Goal: Task Accomplishment & Management: Manage account settings

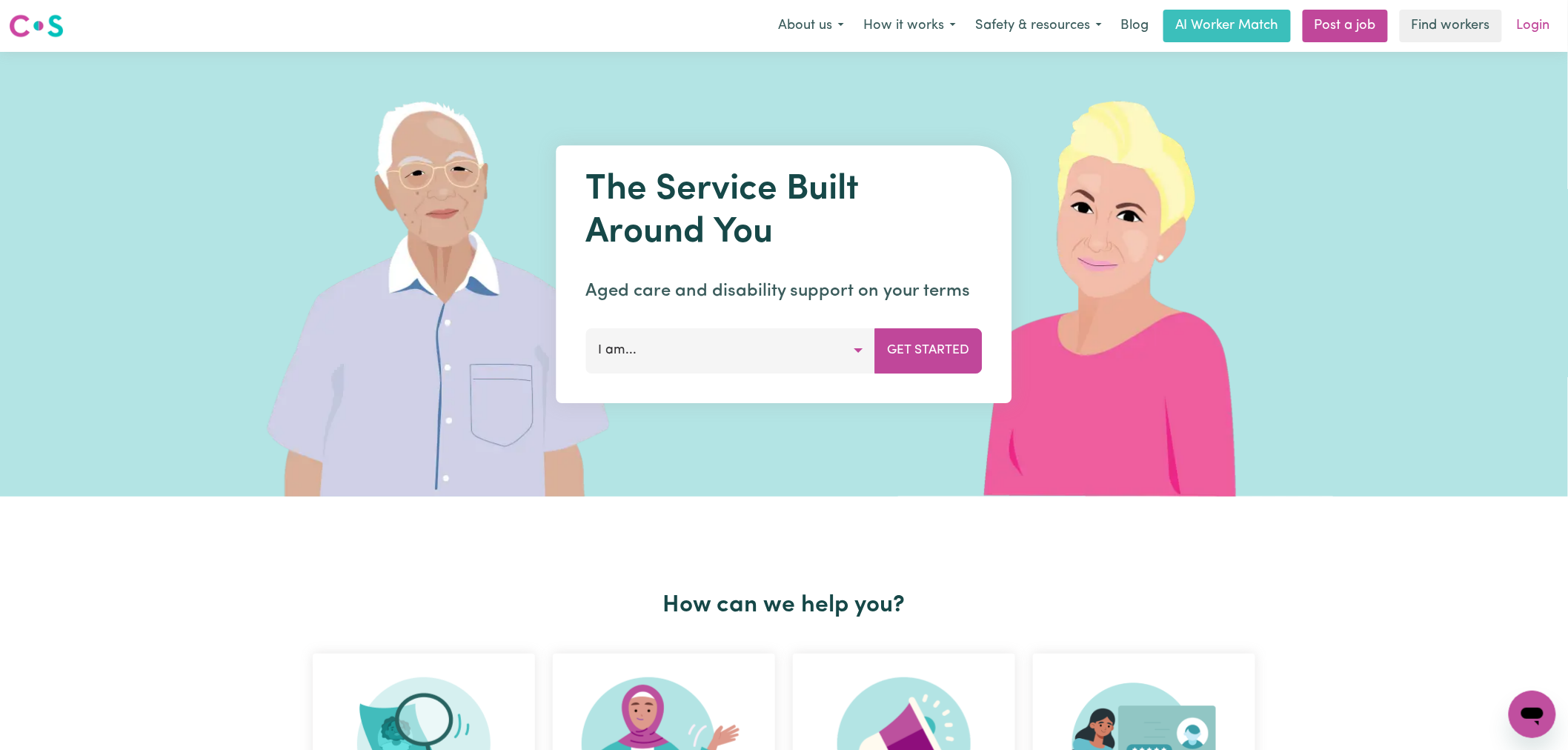
click at [1535, 26] on link "Login" at bounding box center [1534, 26] width 52 height 33
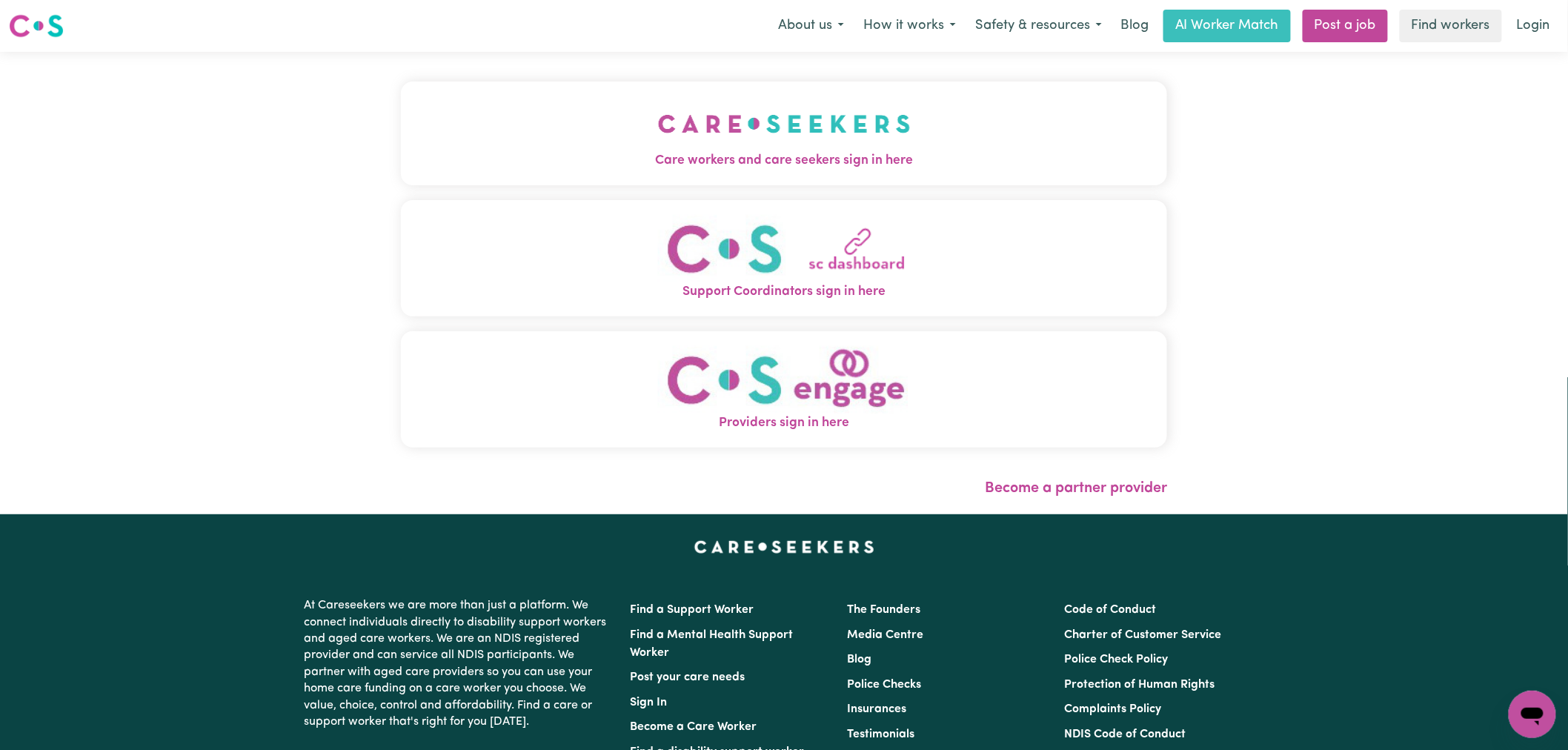
click at [803, 151] on span "Care workers and care seekers sign in here" at bounding box center [784, 161] width 766 height 20
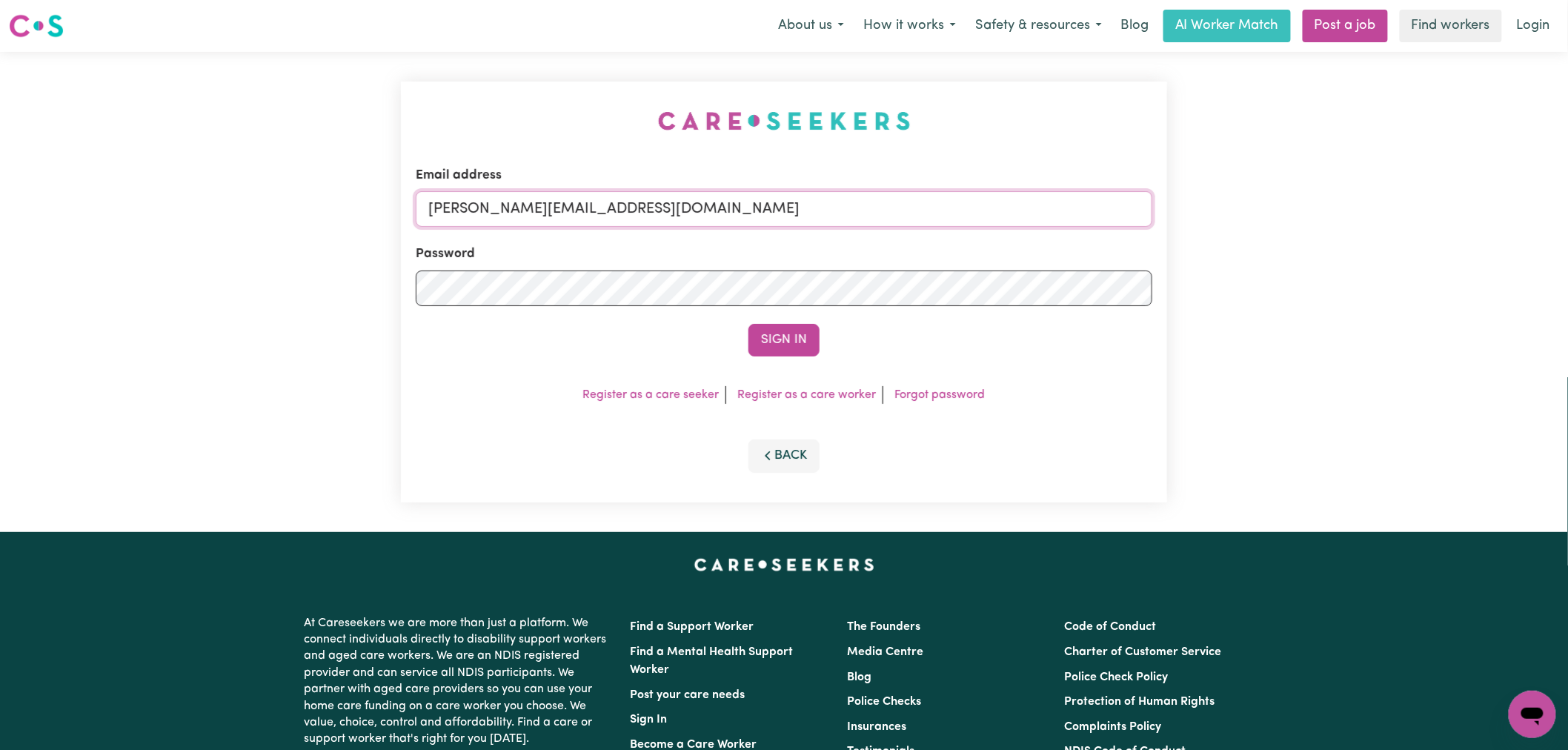
click at [706, 211] on input "[PERSON_NAME][EMAIL_ADDRESS][DOMAIN_NAME]" at bounding box center [784, 209] width 737 height 35
drag, startPoint x: 795, startPoint y: 210, endPoint x: 505, endPoint y: 212, distance: 290.0
click at [505, 212] on input "[EMAIL_ADDRESS][PERSON_NAME][DOMAIN_NAME]" at bounding box center [784, 209] width 737 height 35
type input "[EMAIL_ADDRESS][PERSON_NAME][DOMAIN_NAME]"
click at [748, 324] on button "Sign In" at bounding box center [784, 340] width 71 height 33
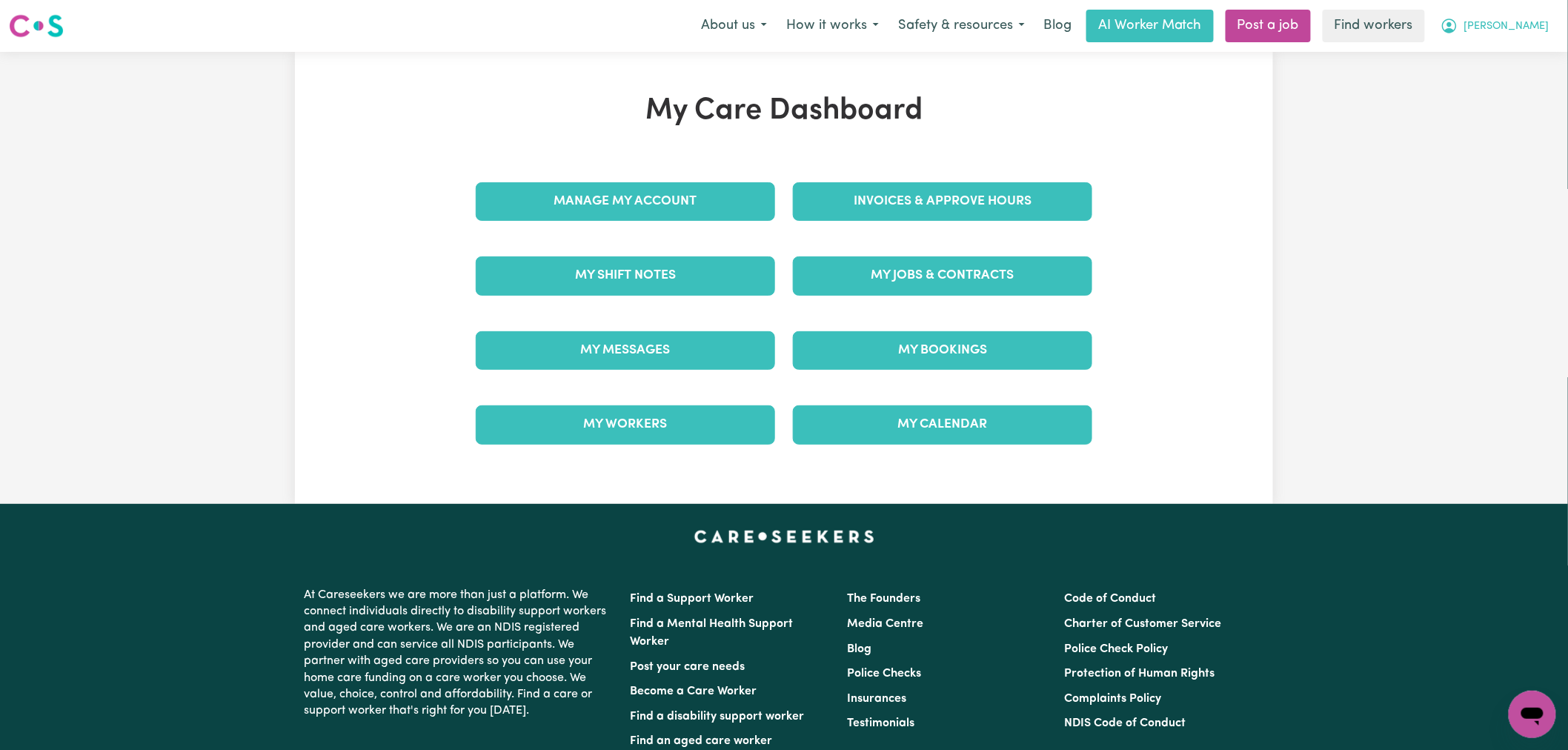
click at [1535, 22] on span "[PERSON_NAME]" at bounding box center [1507, 27] width 85 height 16
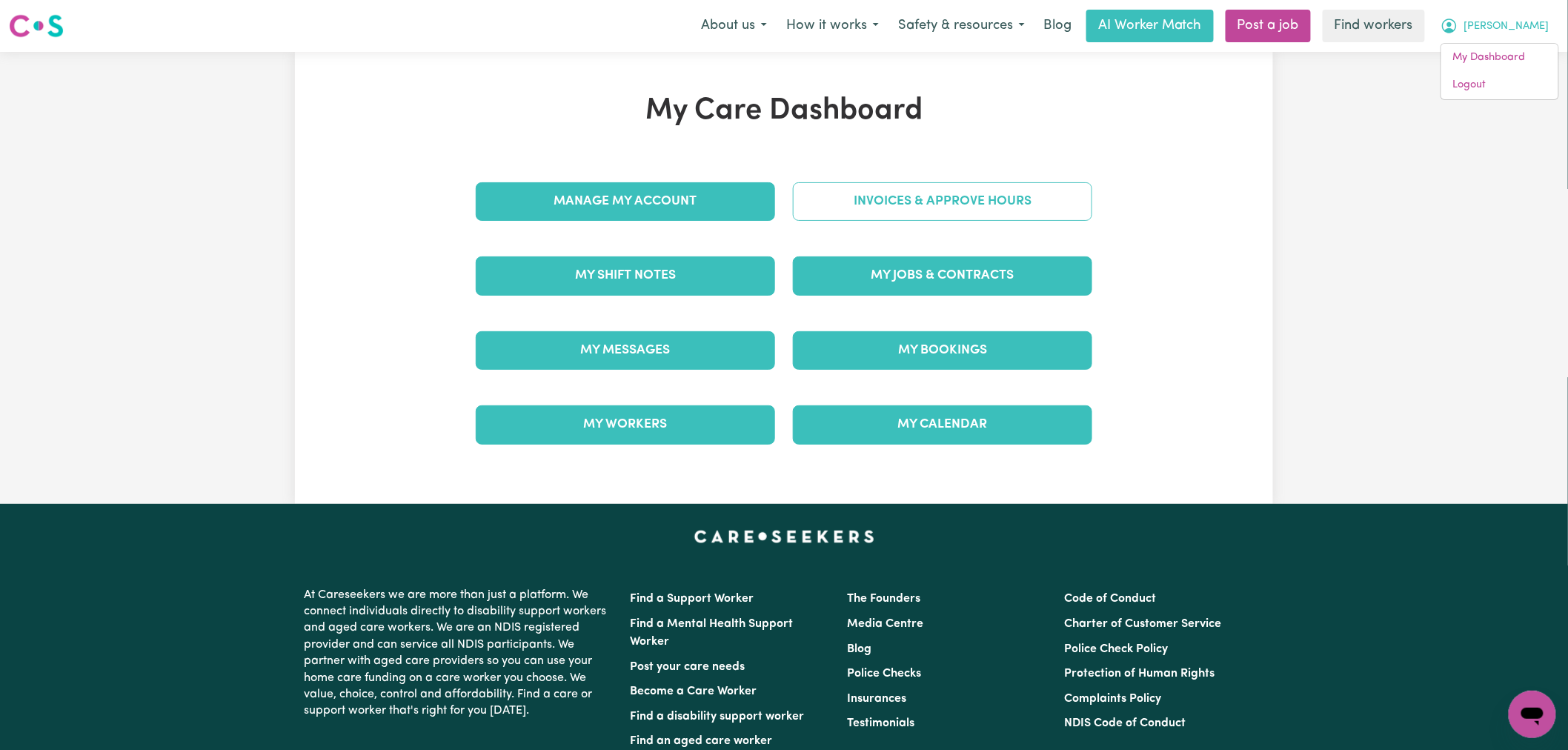
click at [928, 203] on link "Invoices & Approve Hours" at bounding box center [942, 201] width 299 height 38
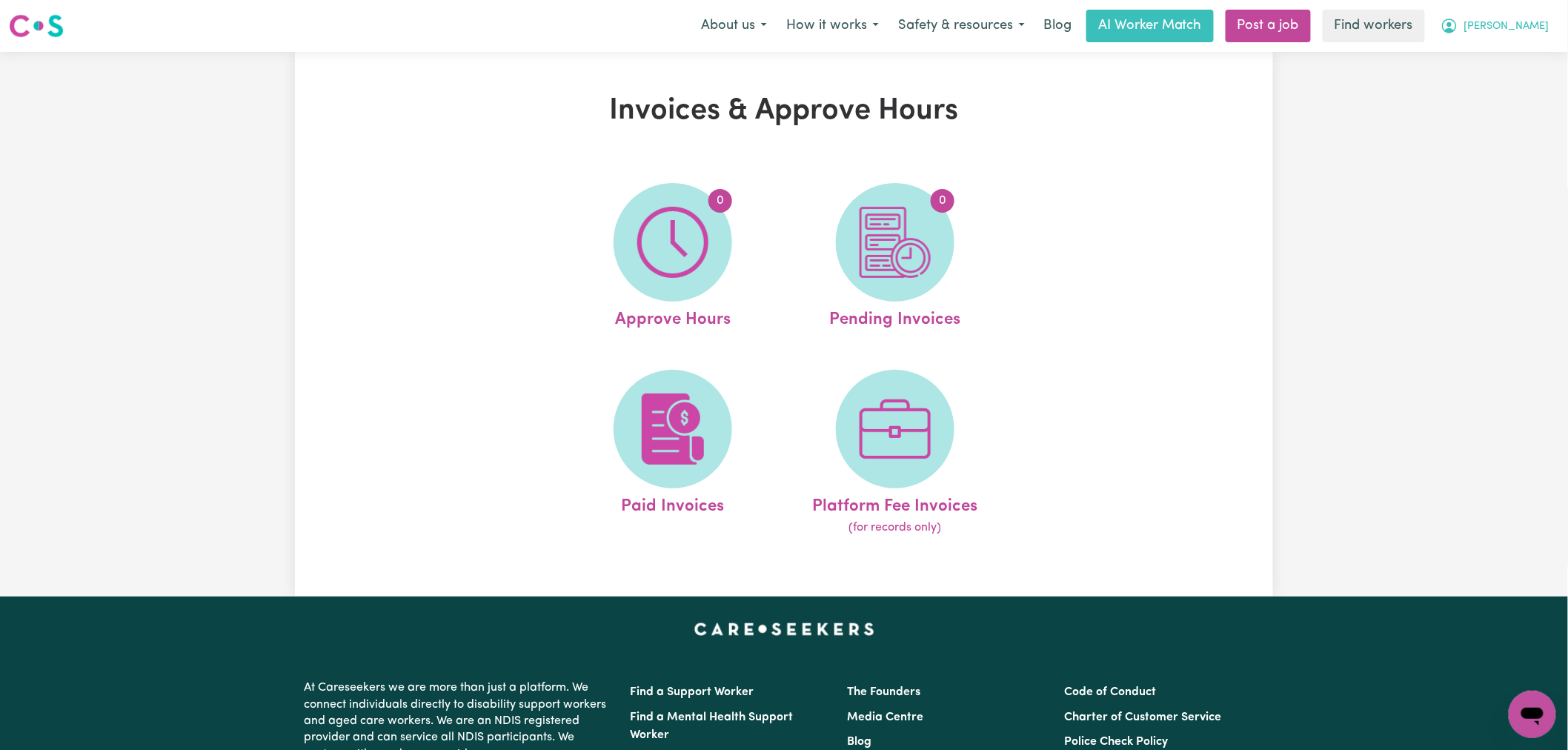
click at [1535, 28] on span "[PERSON_NAME]" at bounding box center [1507, 27] width 85 height 16
click at [1534, 61] on link "My Dashboard" at bounding box center [1499, 57] width 117 height 28
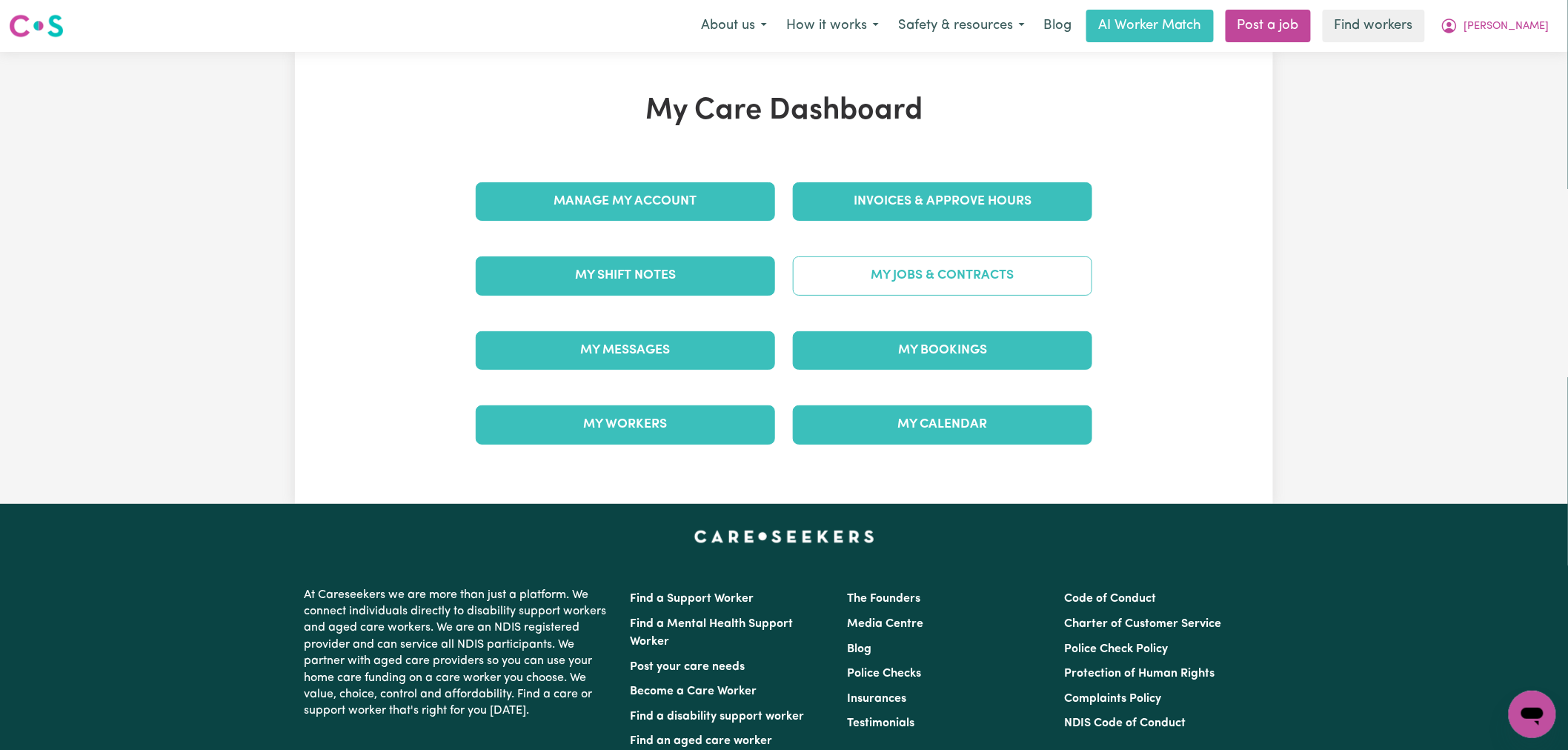
click at [887, 290] on link "My Jobs & Contracts" at bounding box center [942, 275] width 299 height 38
